Goal: Transaction & Acquisition: Purchase product/service

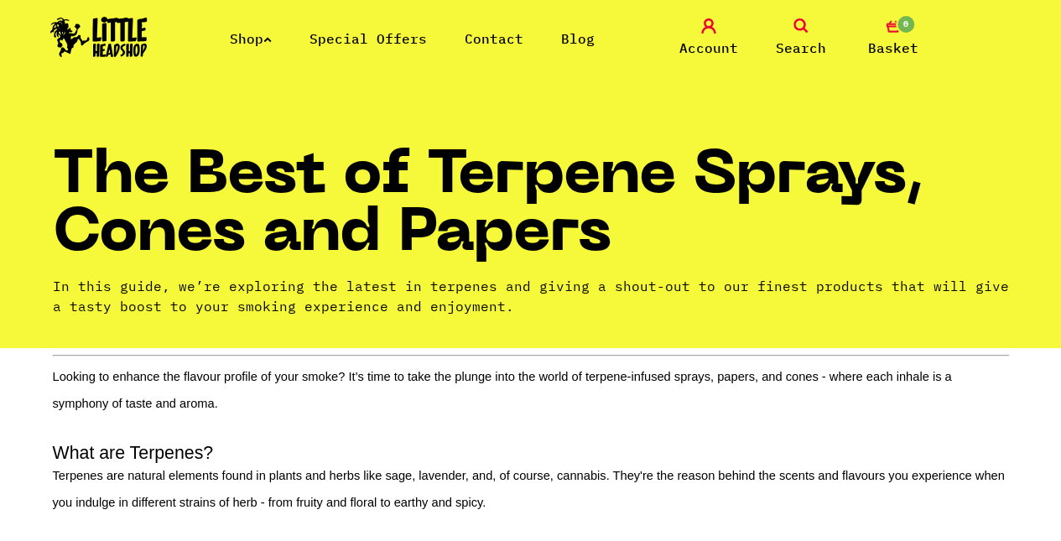
click at [244, 38] on link "Shop" at bounding box center [251, 38] width 42 height 17
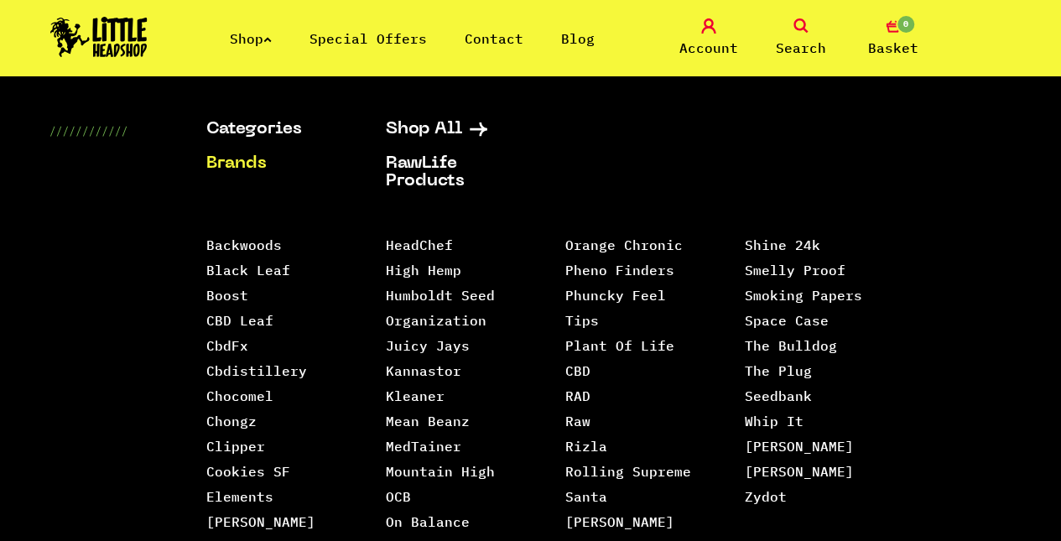
click at [462, 130] on link "Shop All" at bounding box center [454, 130] width 138 height 18
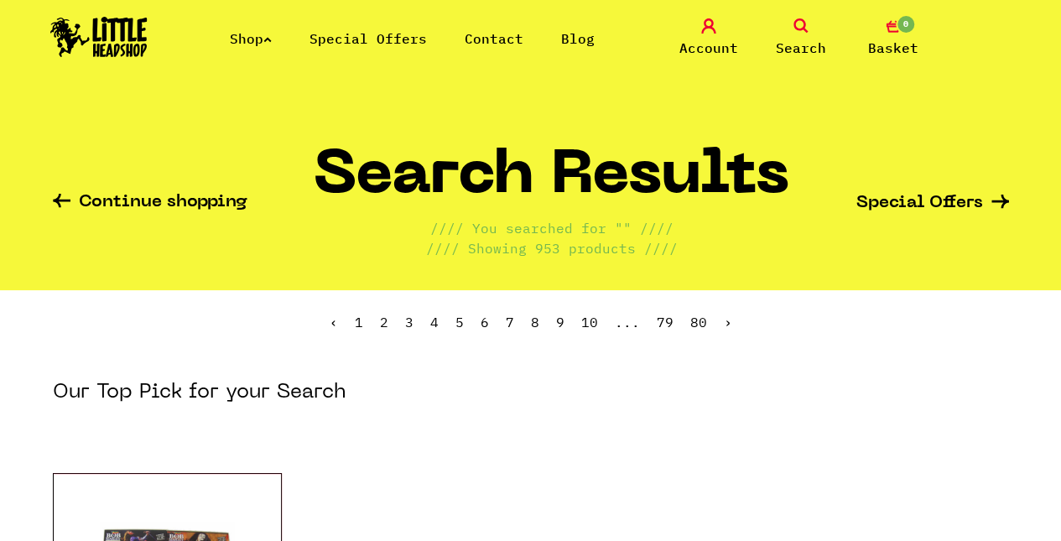
click at [800, 26] on icon at bounding box center [801, 25] width 15 height 15
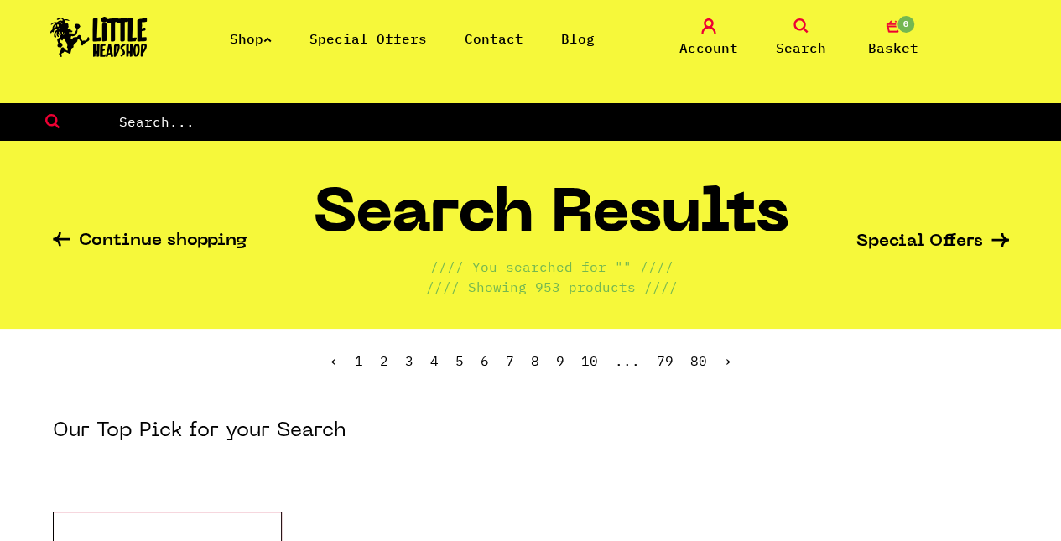
click at [636, 112] on input "text" at bounding box center [589, 122] width 944 height 22
type input "Terpene"
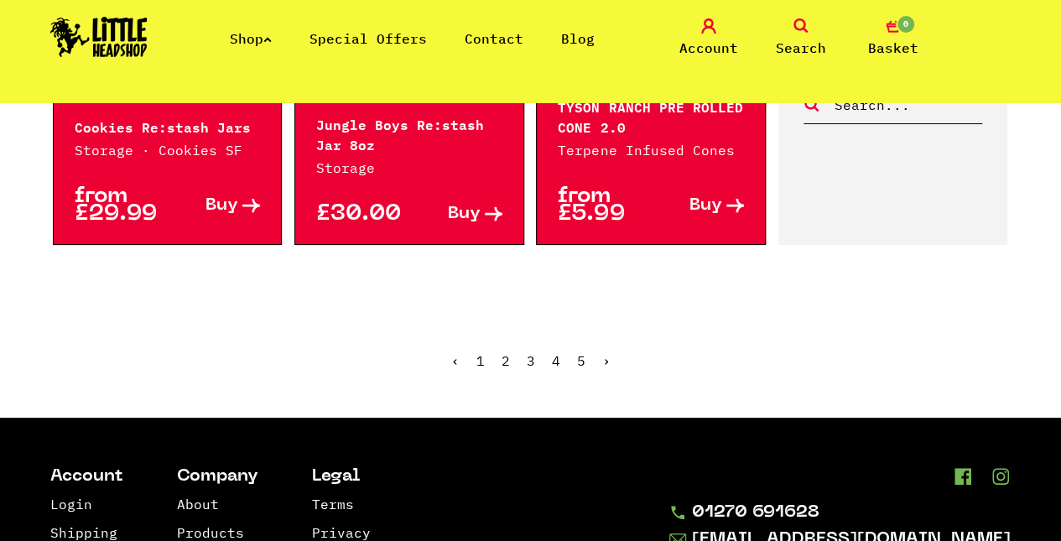
scroll to position [2083, 0]
